Goal: Check status

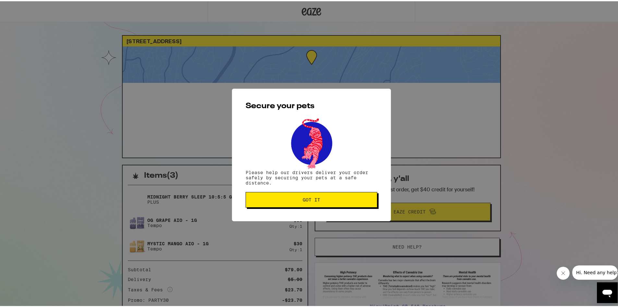
click at [314, 208] on div "Secure your pets Please help our drivers deliver your order safely by securing …" at bounding box center [311, 153] width 159 height 132
click at [314, 202] on button "Got it" at bounding box center [312, 199] width 132 height 16
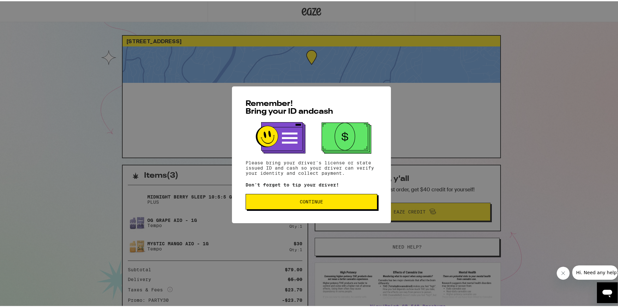
click at [303, 201] on span "Continue" at bounding box center [311, 200] width 23 height 5
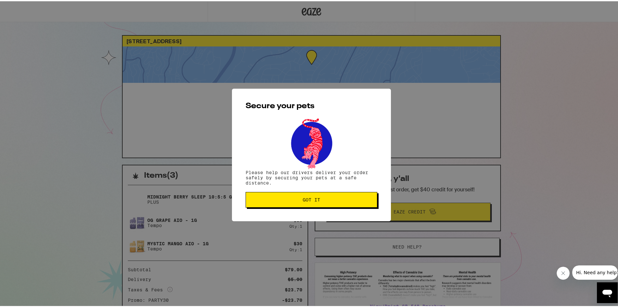
click at [299, 202] on button "Got it" at bounding box center [312, 199] width 132 height 16
